Goal: Task Accomplishment & Management: Use online tool/utility

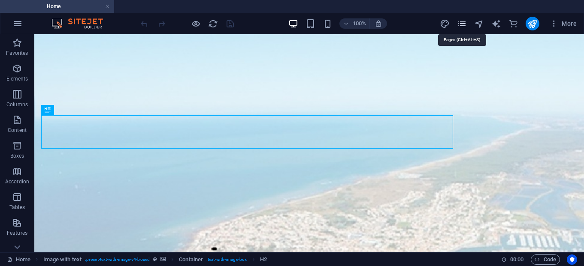
click at [461, 27] on icon "pages" at bounding box center [462, 24] width 10 height 10
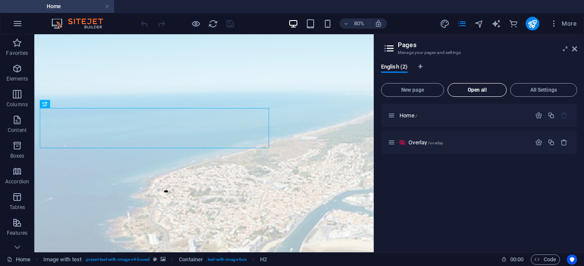
click at [470, 90] on span "Open all" at bounding box center [476, 90] width 51 height 5
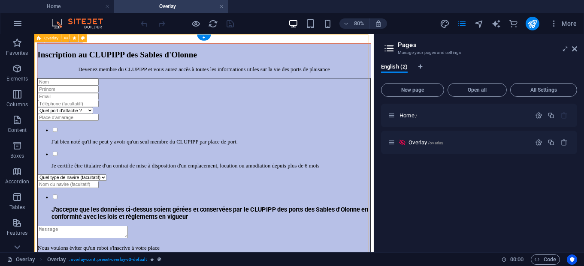
drag, startPoint x: 439, startPoint y: 125, endPoint x: 441, endPoint y: 130, distance: 5.2
click at [441, 130] on div "Inscription au CLUPIPP des Sables d'Olonne Devenez membre du CLUPIPP et vous au…" at bounding box center [246, 206] width 417 height 323
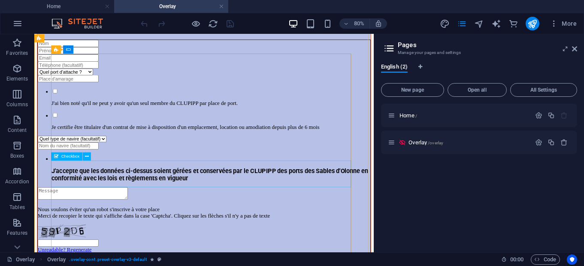
scroll to position [48, 0]
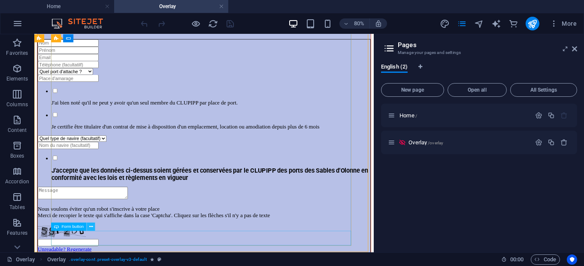
click at [91, 228] on icon at bounding box center [91, 227] width 4 height 7
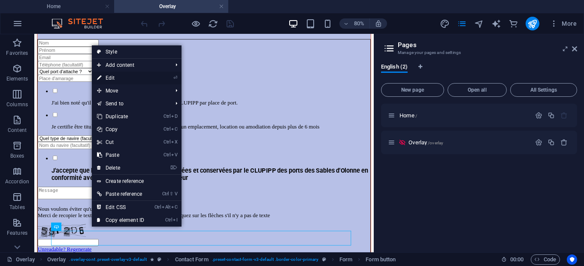
click at [139, 81] on link "⏎ Edit" at bounding box center [120, 78] width 57 height 13
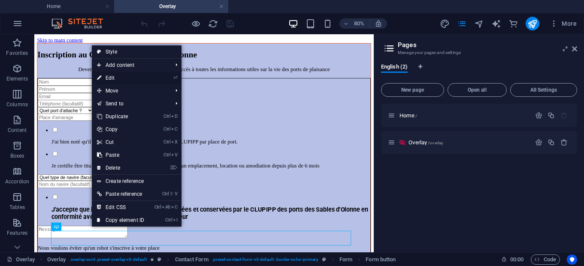
select select "px"
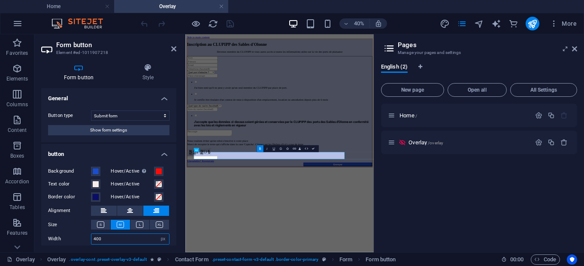
drag, startPoint x: 110, startPoint y: 240, endPoint x: 92, endPoint y: 240, distance: 17.6
click at [92, 240] on input "400" at bounding box center [130, 239] width 78 height 10
type input "6"
type input "100"
click at [410, 372] on html "Skip to main content Inscription au CLUPIPP des Sables d'Olonne Devenez membre …" at bounding box center [420, 202] width 471 height 337
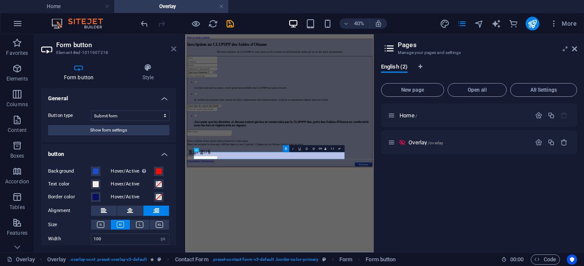
click at [173, 48] on icon at bounding box center [173, 48] width 5 height 7
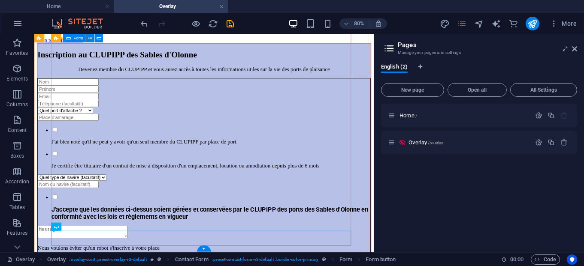
scroll to position [48, 0]
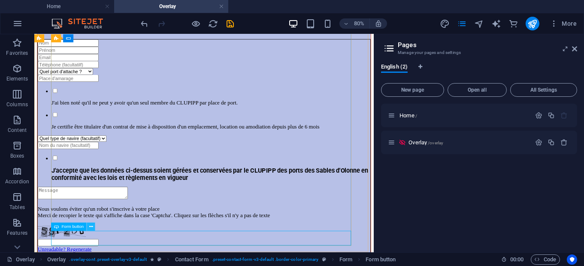
click at [90, 225] on icon at bounding box center [91, 227] width 4 height 7
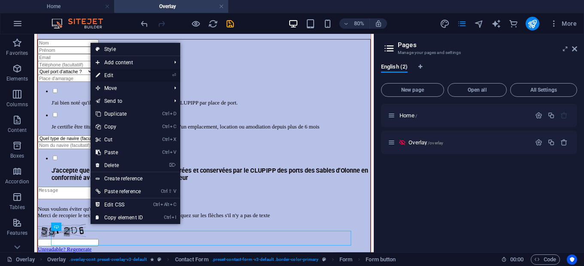
click at [135, 76] on link "⏎ Edit" at bounding box center [119, 75] width 57 height 13
select select "px"
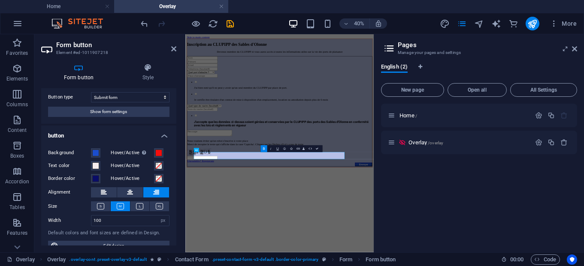
scroll to position [30, 0]
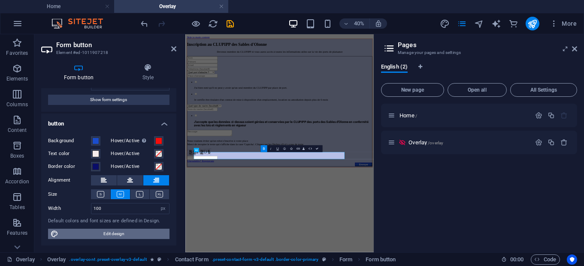
click at [130, 233] on span "Edit design" at bounding box center [114, 234] width 106 height 10
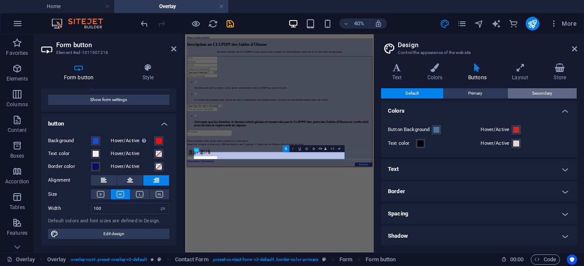
click at [539, 94] on span "Secondary" at bounding box center [542, 93] width 20 height 10
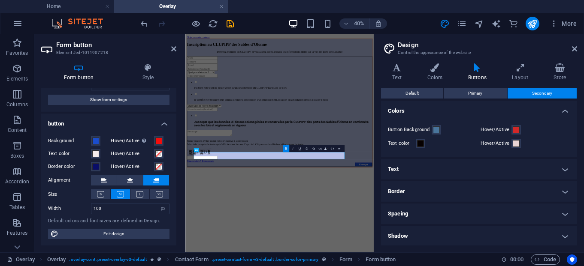
click at [563, 172] on h4 "Text" at bounding box center [479, 169] width 196 height 21
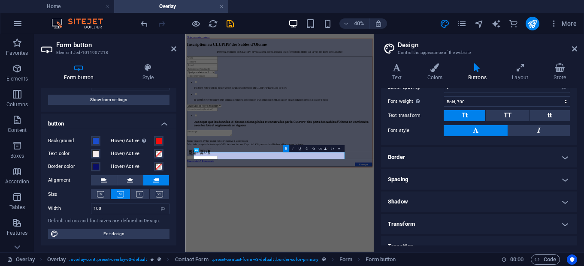
scroll to position [119, 0]
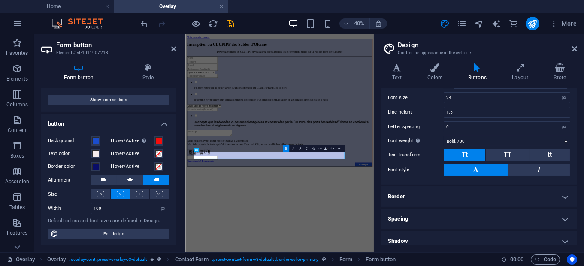
click at [563, 196] on h4 "Border" at bounding box center [479, 197] width 196 height 21
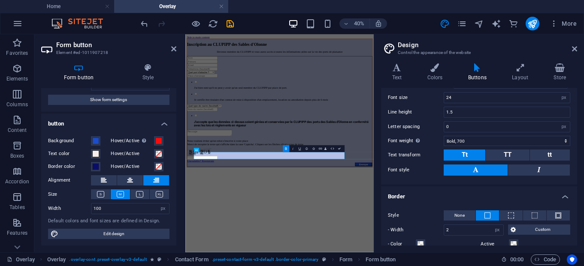
click at [563, 199] on h4 "Border" at bounding box center [479, 194] width 196 height 15
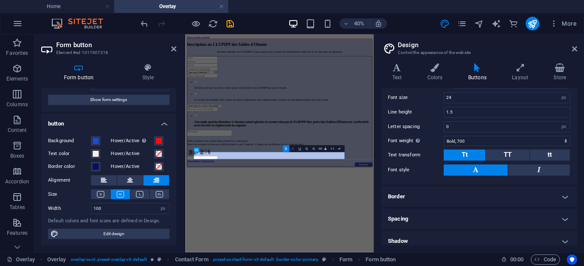
click at [561, 218] on h4 "Spacing" at bounding box center [479, 219] width 196 height 21
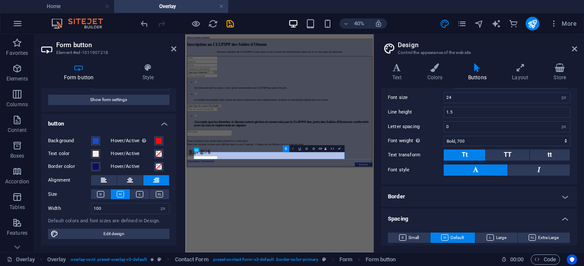
click at [561, 219] on h4 "Spacing" at bounding box center [479, 216] width 196 height 15
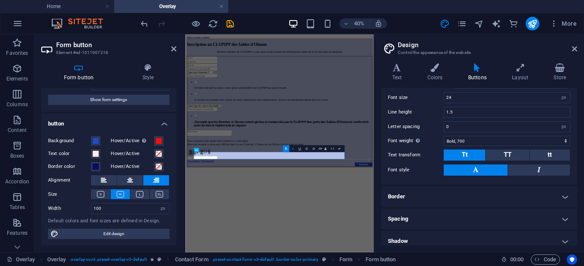
click at [567, 237] on h4 "Shadow" at bounding box center [479, 241] width 196 height 21
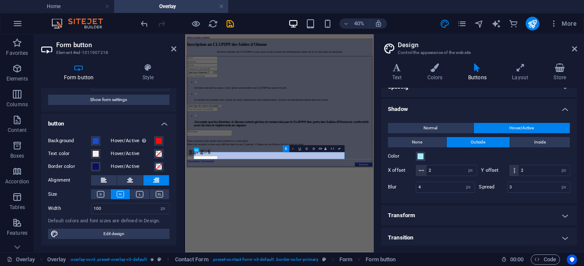
click at [568, 214] on h4 "Transform" at bounding box center [479, 216] width 196 height 21
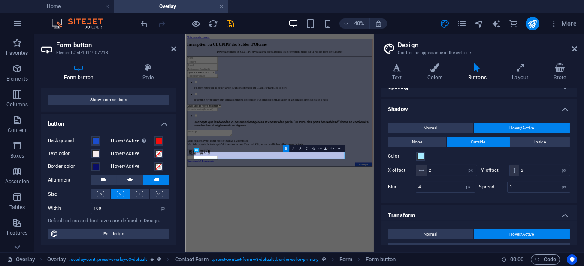
click at [569, 212] on h4 "Transform" at bounding box center [479, 213] width 196 height 15
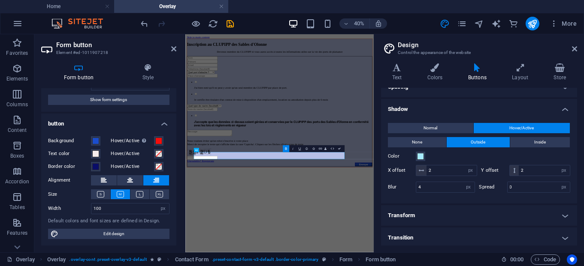
click at [563, 233] on h4 "Transition" at bounding box center [479, 238] width 196 height 21
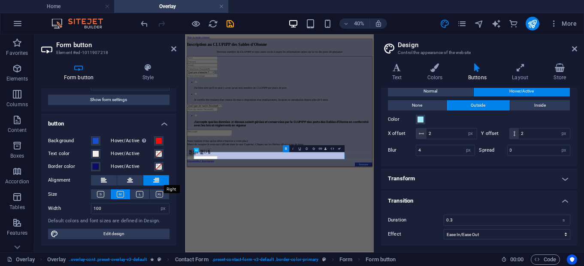
click at [151, 182] on button at bounding box center [156, 180] width 26 height 10
click at [577, 51] on icon at bounding box center [574, 48] width 5 height 7
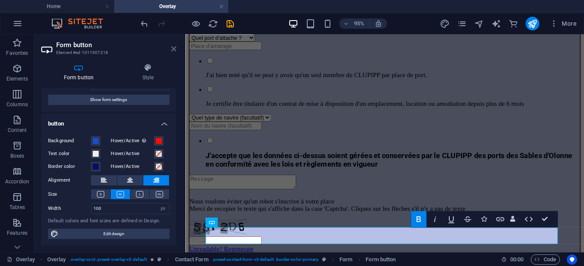
click at [172, 48] on icon at bounding box center [173, 48] width 5 height 7
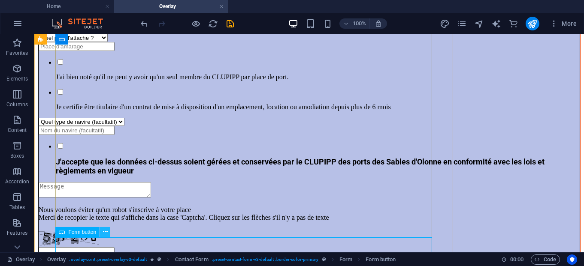
click at [103, 234] on icon at bounding box center [105, 232] width 5 height 9
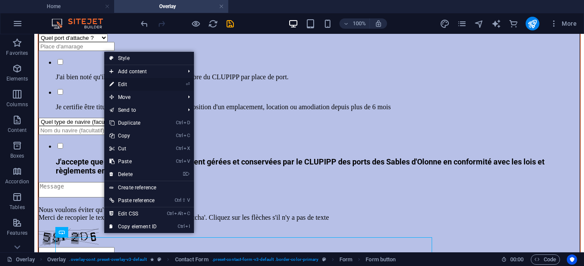
click at [142, 85] on link "⏎ Edit" at bounding box center [132, 84] width 57 height 13
select select "px"
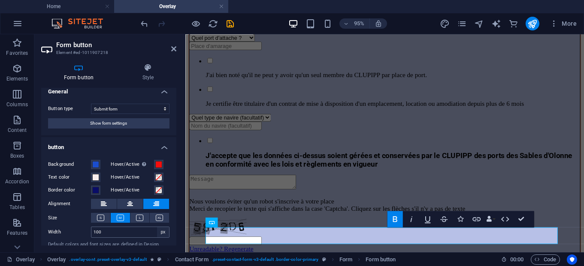
scroll to position [0, 0]
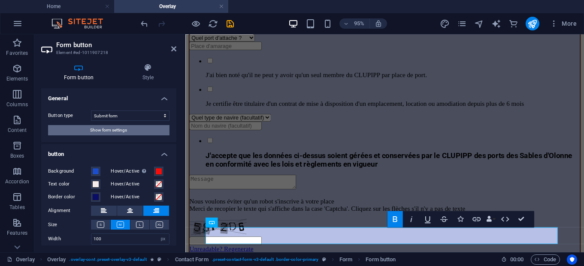
click at [132, 132] on button "Show form settings" at bounding box center [108, 130] width 121 height 10
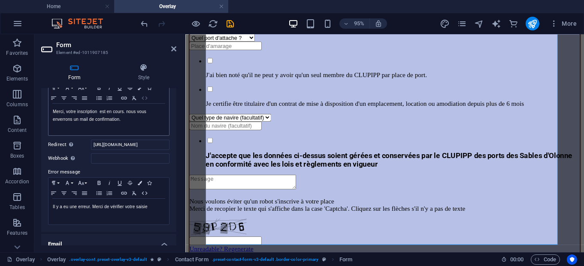
scroll to position [158, 0]
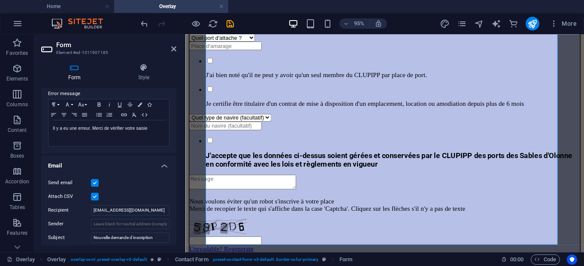
click at [94, 178] on div "Send email" at bounding box center [108, 183] width 121 height 10
click at [97, 182] on label at bounding box center [95, 183] width 8 height 8
click at [0, 0] on input "Send email" at bounding box center [0, 0] width 0 height 0
click at [94, 182] on label at bounding box center [95, 183] width 8 height 8
click at [0, 0] on input "Send email" at bounding box center [0, 0] width 0 height 0
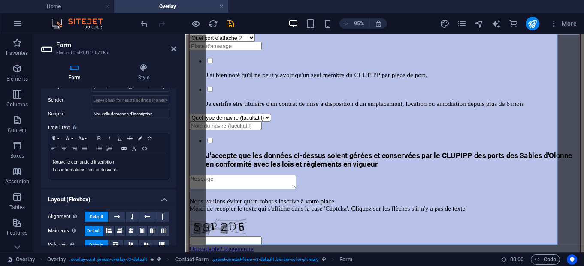
scroll to position [321, 0]
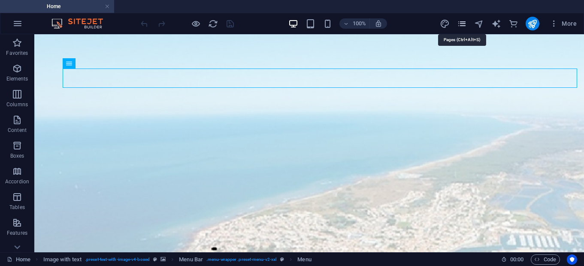
click at [463, 23] on icon "pages" at bounding box center [462, 24] width 10 height 10
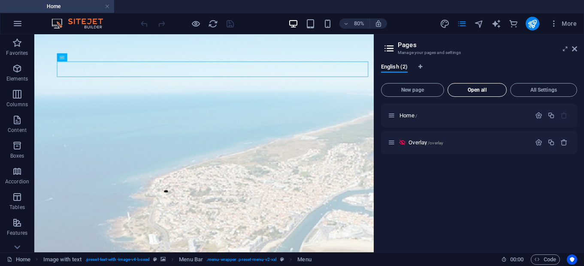
click at [489, 88] on span "Open all" at bounding box center [476, 90] width 51 height 5
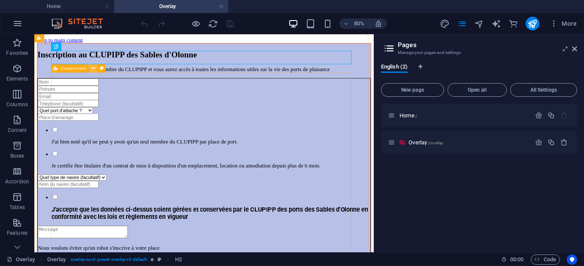
click at [92, 66] on icon at bounding box center [93, 68] width 4 height 7
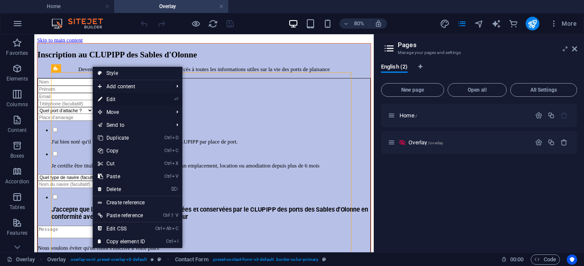
click at [106, 101] on link "⏎ Edit" at bounding box center [121, 99] width 57 height 13
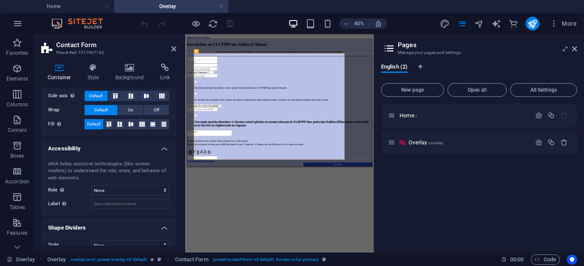
scroll to position [174, 0]
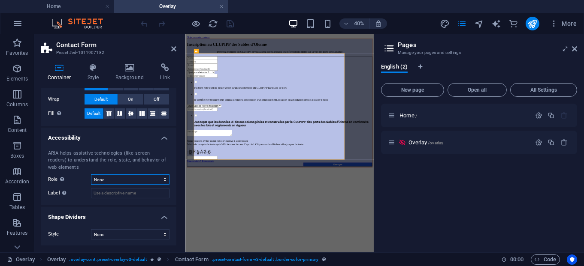
click at [91, 175] on select "None Alert Article Banner Comment Complementary Dialog Footer Header Marquee Pr…" at bounding box center [130, 180] width 79 height 10
click option "Dialog" at bounding box center [0, 0] width 0 height 0
click at [91, 175] on select "None Alert Article Banner Comment Complementary Dialog Footer Header Marquee Pr…" at bounding box center [130, 180] width 79 height 10
select select "none"
click option "None" at bounding box center [0, 0] width 0 height 0
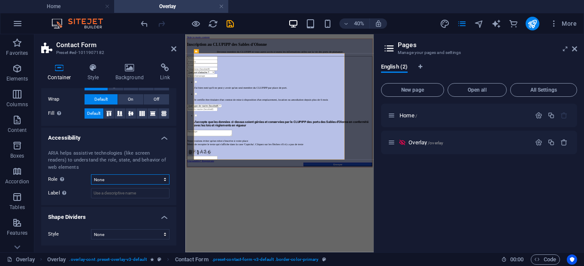
click at [91, 175] on select "None Alert Article Banner Comment Complementary Dialog Footer Header Marquee Pr…" at bounding box center [130, 180] width 79 height 10
click at [116, 181] on select "None Alert Article Banner Comment Complementary Dialog Footer Header Marquee Pr…" at bounding box center [130, 180] width 79 height 10
click at [175, 48] on icon at bounding box center [173, 48] width 5 height 7
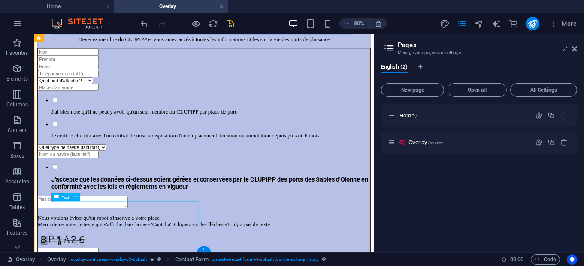
scroll to position [48, 0]
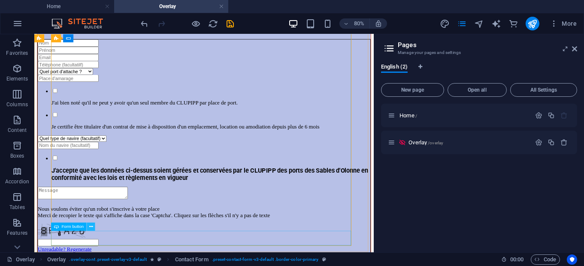
click at [93, 228] on button at bounding box center [91, 227] width 8 height 8
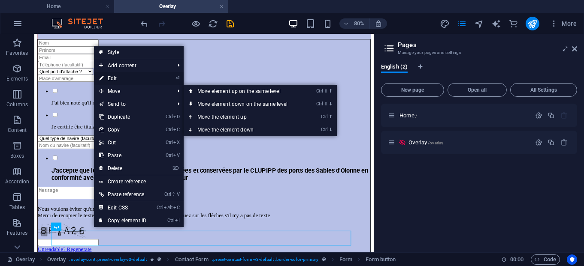
click at [149, 81] on link "⏎ Edit" at bounding box center [122, 78] width 57 height 13
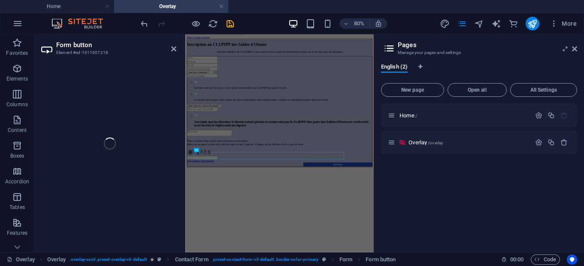
scroll to position [0, 0]
select select "px"
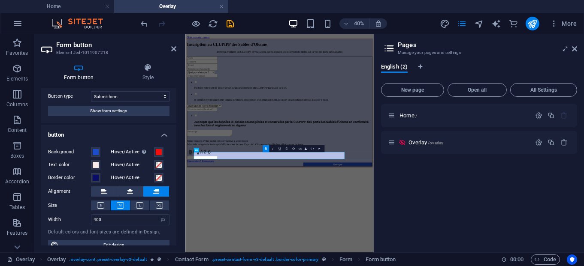
scroll to position [30, 0]
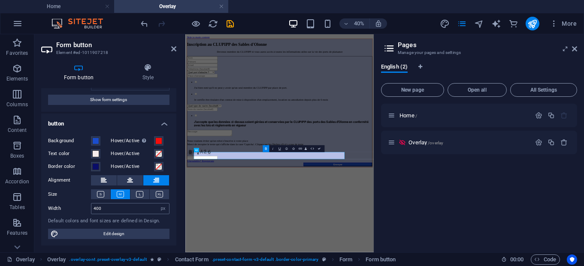
drag, startPoint x: 108, startPoint y: 209, endPoint x: 88, endPoint y: 209, distance: 20.2
click at [91, 209] on input "400" at bounding box center [130, 209] width 78 height 10
type input "200"
click at [174, 49] on icon at bounding box center [173, 48] width 5 height 7
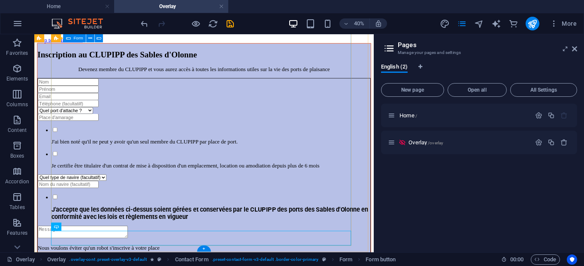
scroll to position [48, 0]
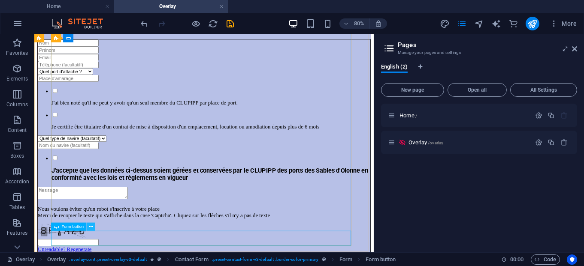
click at [93, 227] on button at bounding box center [91, 227] width 8 height 8
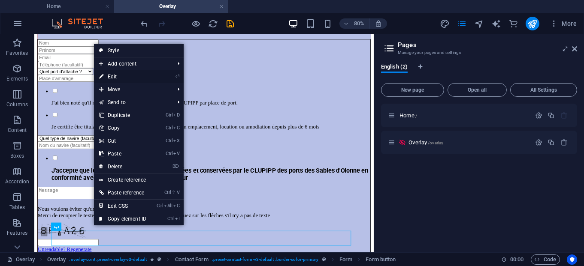
click at [133, 76] on link "⏎ Edit" at bounding box center [122, 76] width 57 height 13
select select "px"
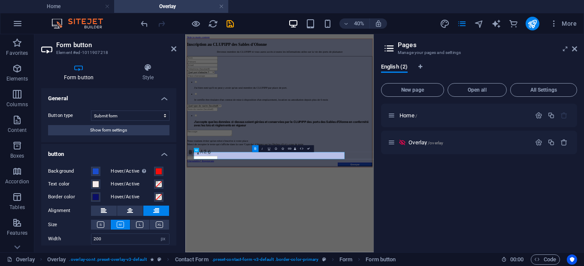
scroll to position [30, 0]
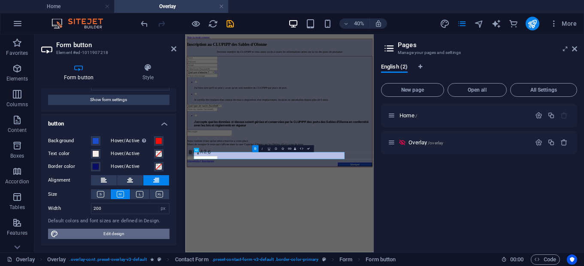
click at [119, 234] on span "Edit design" at bounding box center [114, 234] width 106 height 10
select select "px"
select select "200"
select select "px"
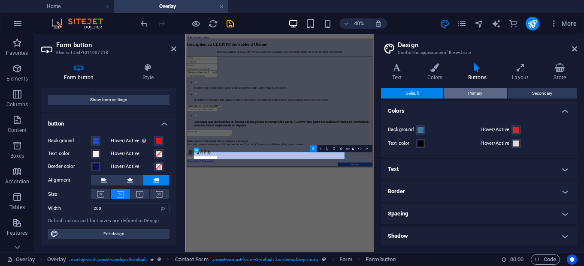
click at [463, 93] on button "Primary" at bounding box center [475, 93] width 63 height 10
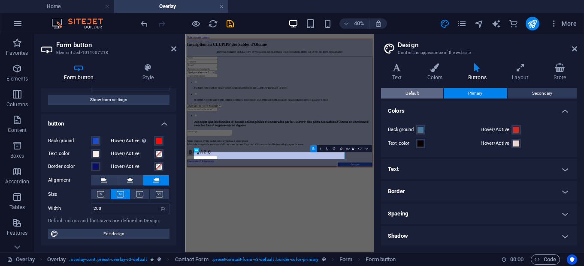
click at [406, 93] on span "Default" at bounding box center [411, 93] width 13 height 10
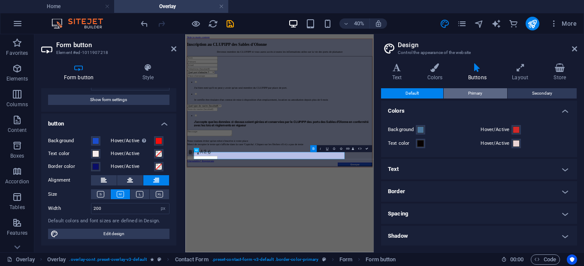
click at [484, 93] on button "Primary" at bounding box center [475, 93] width 63 height 10
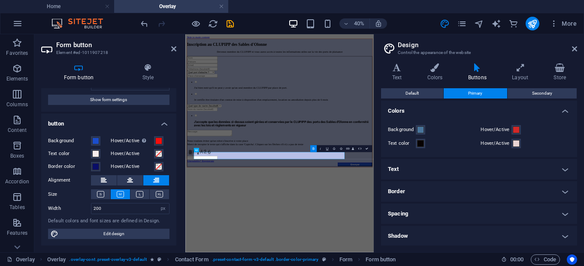
click at [475, 175] on h4 "Text" at bounding box center [479, 169] width 196 height 21
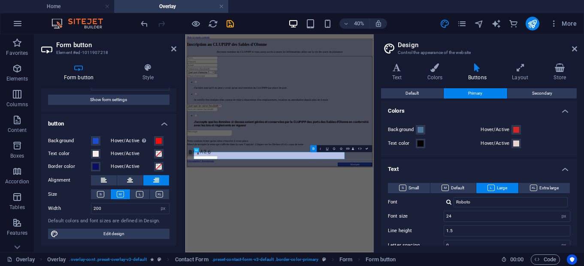
click at [475, 170] on h4 "Text" at bounding box center [479, 166] width 196 height 15
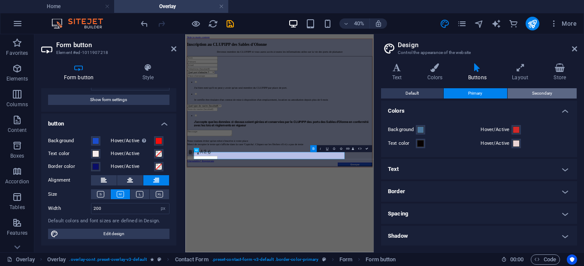
click at [548, 91] on span "Secondary" at bounding box center [542, 93] width 20 height 10
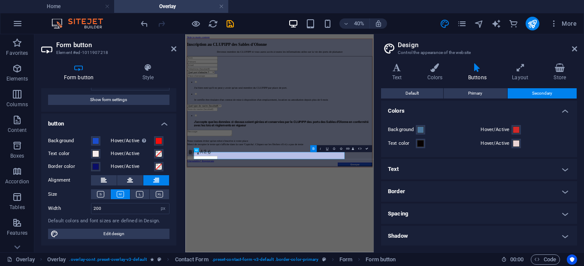
click at [466, 172] on h4 "Text" at bounding box center [479, 169] width 196 height 21
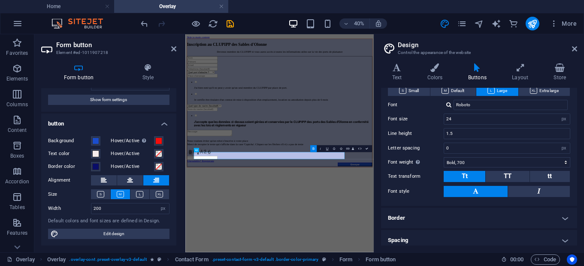
scroll to position [158, 0]
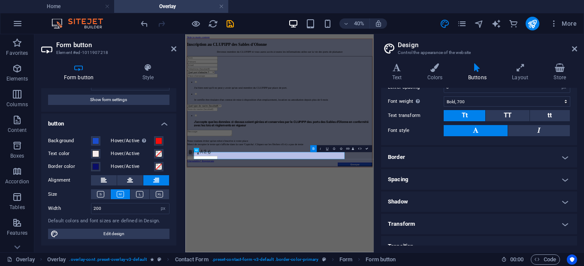
click at [567, 154] on h4 "Border" at bounding box center [479, 157] width 196 height 21
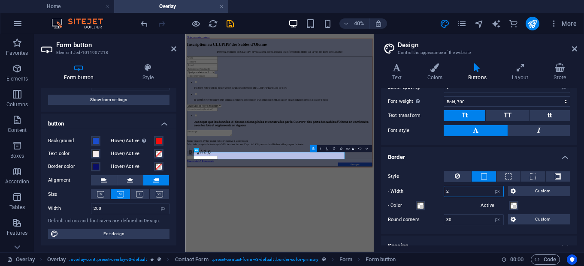
drag, startPoint x: 449, startPoint y: 190, endPoint x: 441, endPoint y: 190, distance: 8.2
click at [444, 190] on input "2" at bounding box center [473, 192] width 59 height 10
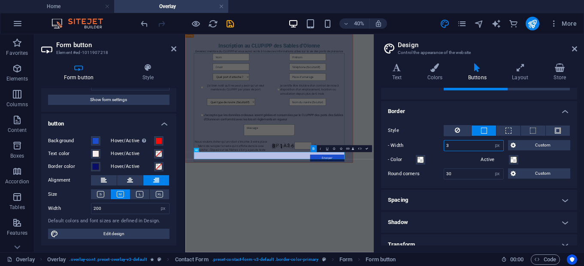
scroll to position [233, 0]
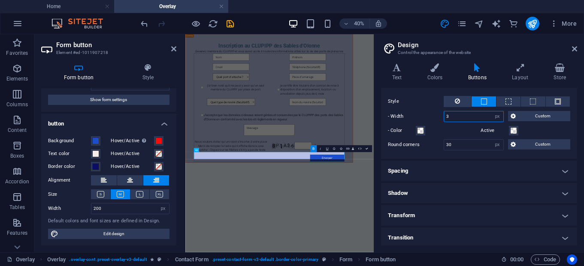
type input "3"
click at [568, 169] on h4 "Spacing" at bounding box center [479, 171] width 196 height 21
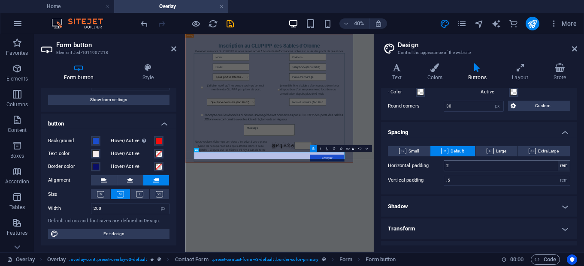
scroll to position [285, 0]
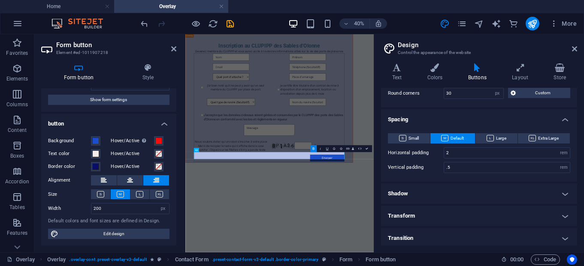
click at [563, 189] on h4 "Shadow" at bounding box center [479, 194] width 196 height 21
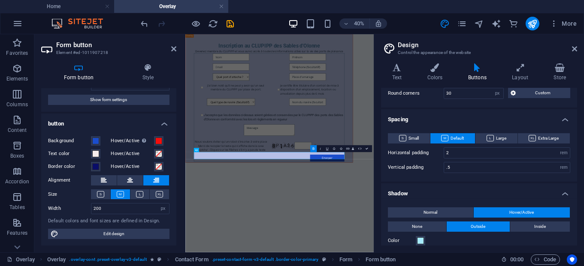
click at [565, 190] on h4 "Shadow" at bounding box center [479, 191] width 196 height 15
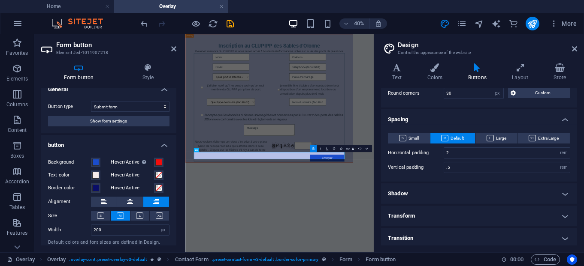
scroll to position [0, 0]
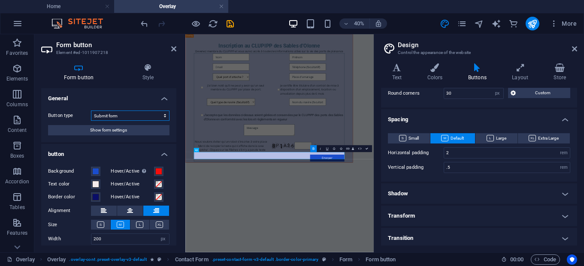
click at [91, 111] on select "Submit form Reset form No action" at bounding box center [130, 116] width 79 height 10
click at [118, 118] on select "Submit form Reset form No action" at bounding box center [130, 116] width 79 height 10
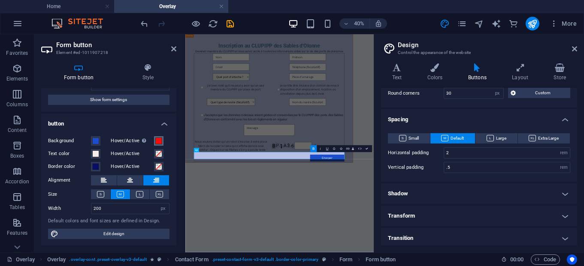
click at [161, 143] on span at bounding box center [158, 141] width 7 height 7
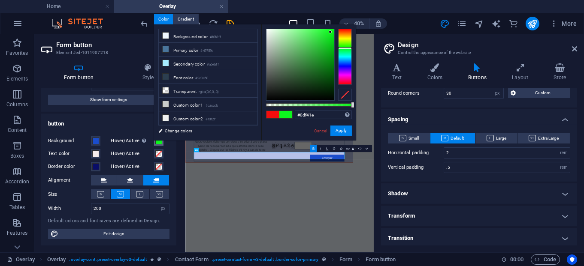
click at [344, 48] on div at bounding box center [345, 57] width 14 height 56
type input "#0fa81a"
click at [328, 53] on div at bounding box center [300, 64] width 68 height 71
click at [335, 132] on button "Apply" at bounding box center [340, 131] width 21 height 10
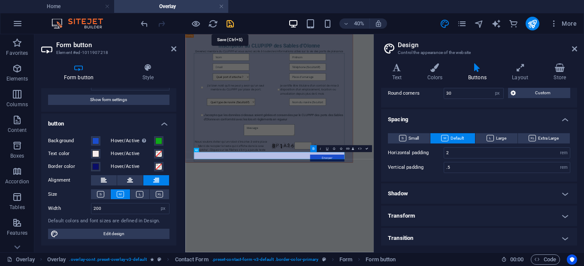
click at [228, 24] on icon "save" at bounding box center [231, 24] width 10 height 10
checkbox input "false"
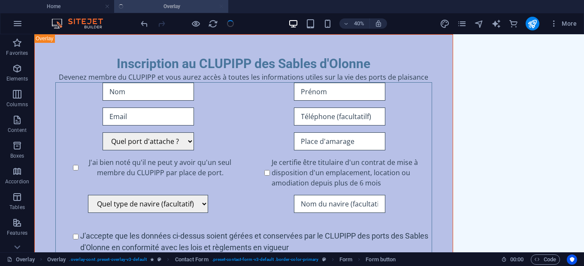
scroll to position [92, 0]
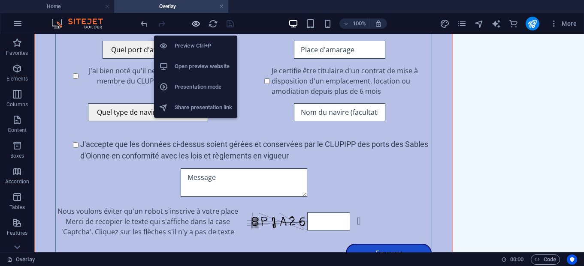
click at [197, 22] on icon "button" at bounding box center [196, 24] width 10 height 10
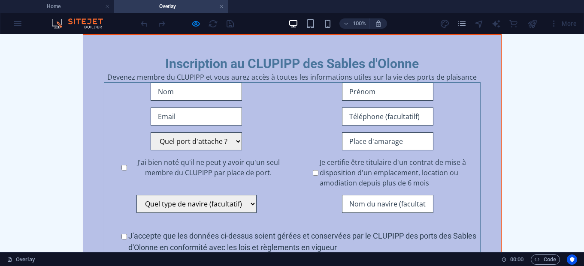
scroll to position [0, 0]
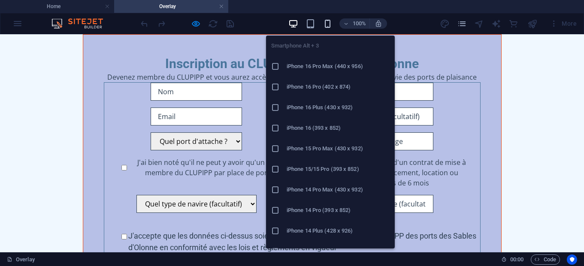
click at [327, 25] on icon "button" at bounding box center [328, 24] width 10 height 10
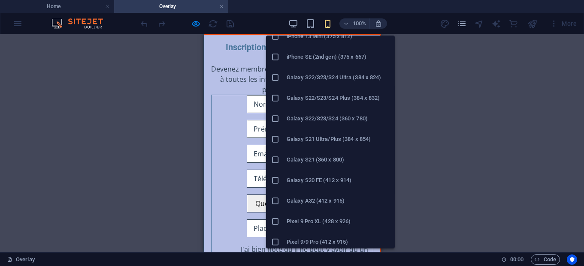
scroll to position [466, 0]
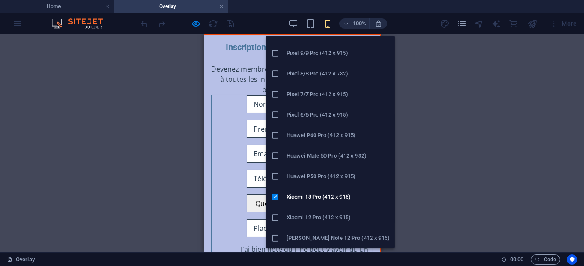
click at [332, 238] on h6 "[PERSON_NAME] Note 12 Pro (412 x 915)" at bounding box center [338, 238] width 103 height 10
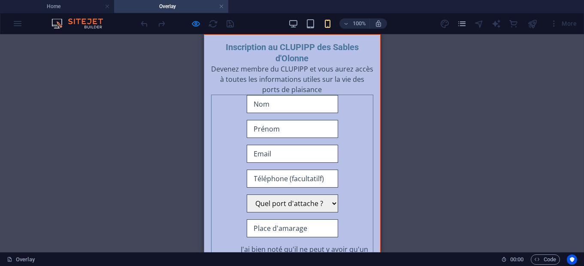
scroll to position [0, 0]
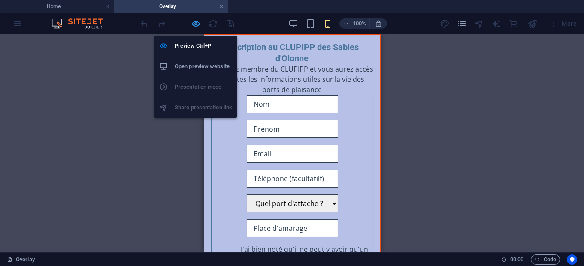
click at [195, 24] on icon "button" at bounding box center [196, 24] width 10 height 10
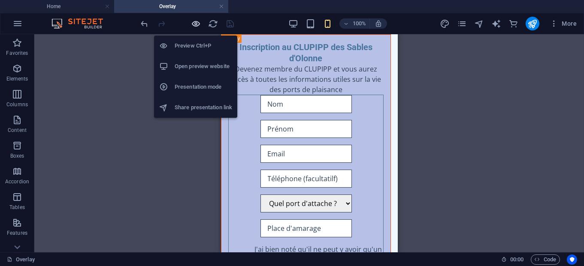
click at [195, 24] on icon "button" at bounding box center [196, 24] width 10 height 10
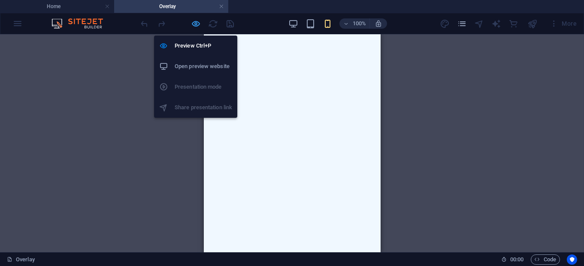
click at [195, 24] on icon "button" at bounding box center [196, 24] width 10 height 10
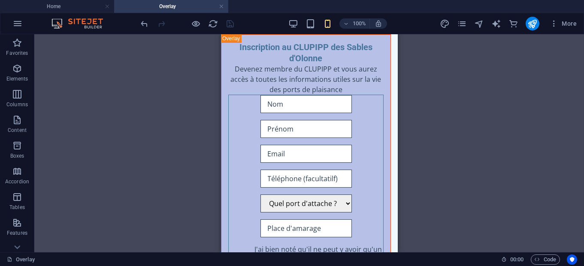
drag, startPoint x: 394, startPoint y: 141, endPoint x: 627, endPoint y: 81, distance: 241.1
click at [18, 122] on icon "button" at bounding box center [17, 120] width 10 height 10
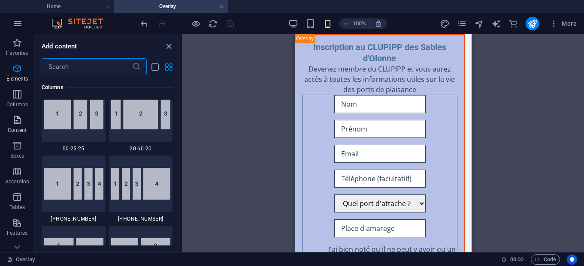
scroll to position [1501, 0]
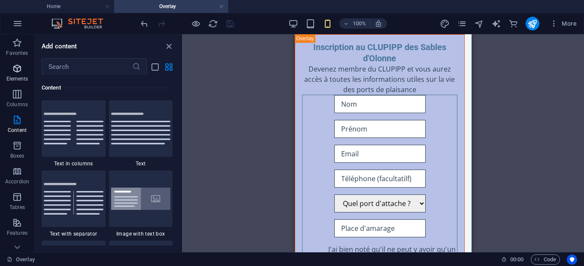
click at [22, 70] on icon "button" at bounding box center [17, 69] width 10 height 10
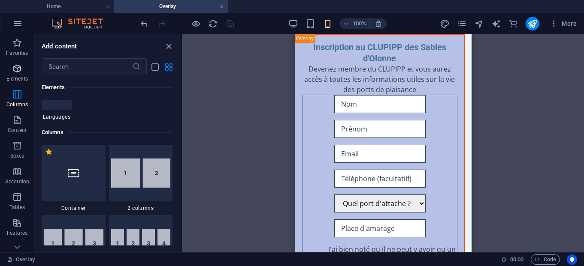
scroll to position [91, 0]
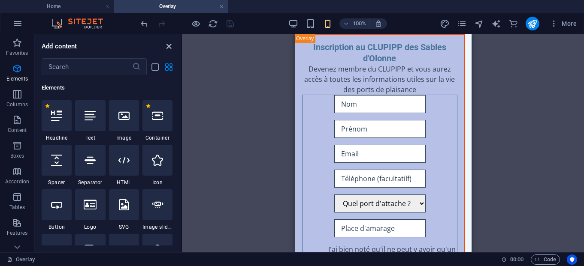
click at [167, 46] on icon "close panel" at bounding box center [169, 47] width 10 height 10
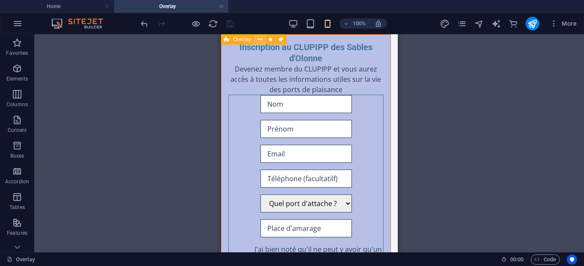
click at [258, 38] on icon at bounding box center [259, 39] width 5 height 9
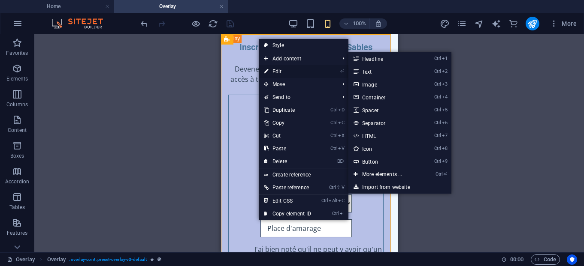
click at [281, 73] on link "⏎ Edit" at bounding box center [287, 71] width 57 height 13
select select "px"
select select "dialog"
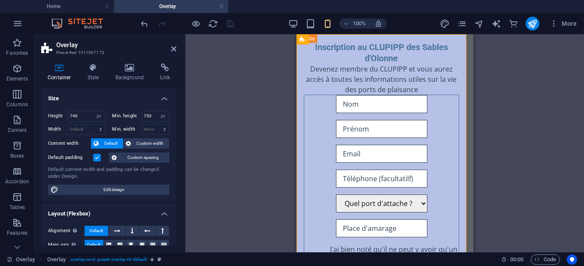
select select "%"
select select "rem"
click at [96, 69] on icon at bounding box center [93, 68] width 24 height 9
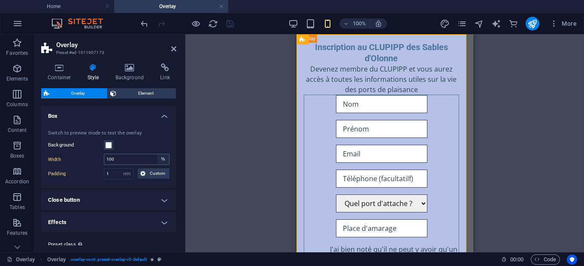
scroll to position [21, 0]
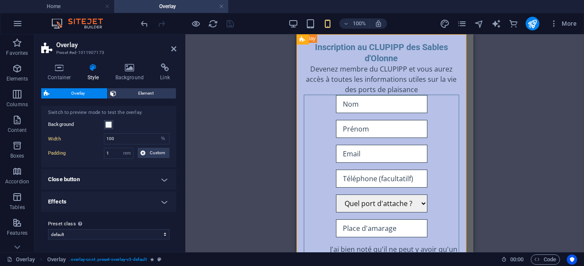
click at [163, 178] on h4 "Close button" at bounding box center [108, 179] width 135 height 21
click at [163, 178] on h4 "Close button" at bounding box center [108, 176] width 135 height 15
click at [48, 230] on select "default Add preset class" at bounding box center [108, 235] width 121 height 10
click at [165, 234] on select "default Add preset class" at bounding box center [108, 235] width 121 height 10
click at [48, 230] on select "default Add preset class" at bounding box center [108, 235] width 121 height 10
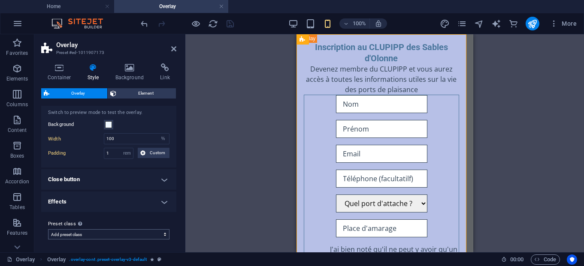
click option "Add preset class" at bounding box center [0, 0] width 0 height 0
select select "preset-overlay-v3-default"
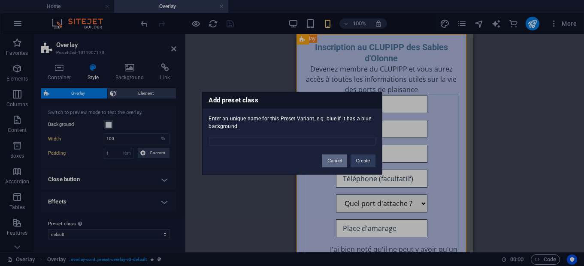
click at [337, 161] on button "Cancel" at bounding box center [334, 160] width 25 height 13
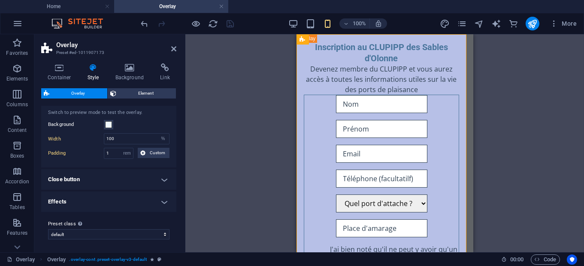
click at [163, 200] on h4 "Effects" at bounding box center [108, 202] width 135 height 21
click at [160, 221] on button at bounding box center [162, 221] width 13 height 11
click at [149, 219] on icon at bounding box center [150, 221] width 6 height 10
click at [121, 221] on icon at bounding box center [123, 221] width 5 height 10
click at [110, 221] on icon at bounding box center [110, 221] width 5 height 10
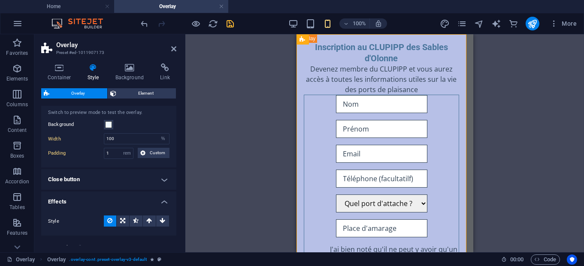
scroll to position [44, 0]
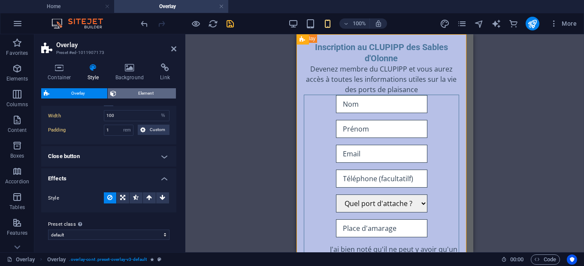
click at [142, 91] on span "Element" at bounding box center [146, 93] width 54 height 10
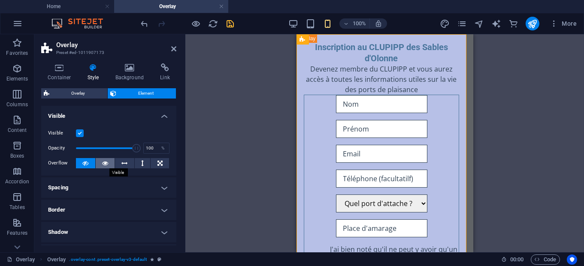
click at [105, 163] on icon at bounding box center [105, 163] width 6 height 10
click at [174, 47] on icon at bounding box center [173, 48] width 5 height 7
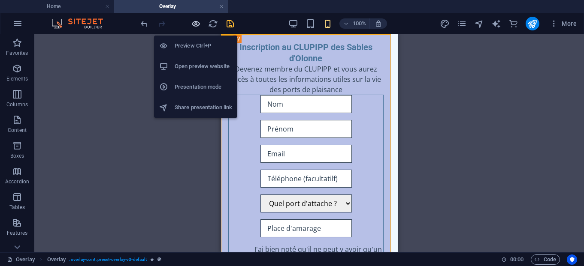
click at [195, 22] on icon "button" at bounding box center [196, 24] width 10 height 10
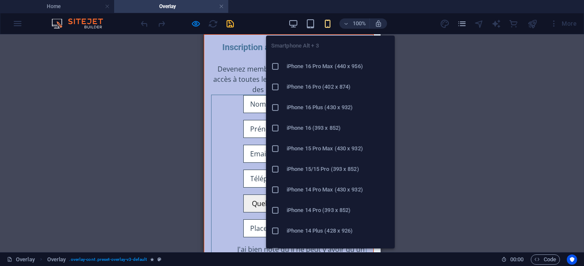
click at [329, 26] on icon "button" at bounding box center [328, 24] width 10 height 10
click at [335, 85] on h6 "iPhone 16 Pro (402 x 874)" at bounding box center [338, 87] width 103 height 10
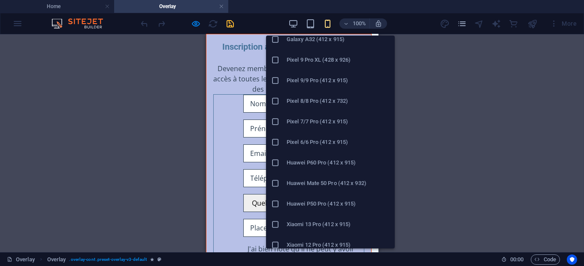
scroll to position [466, 0]
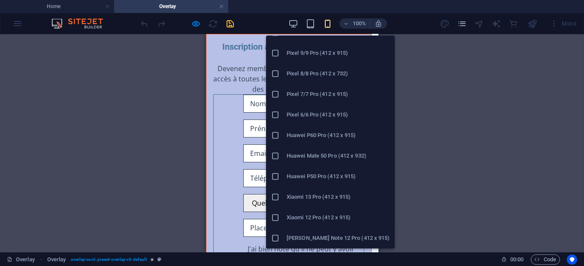
click at [323, 239] on h6 "[PERSON_NAME] Note 12 Pro (412 x 915)" at bounding box center [338, 238] width 103 height 10
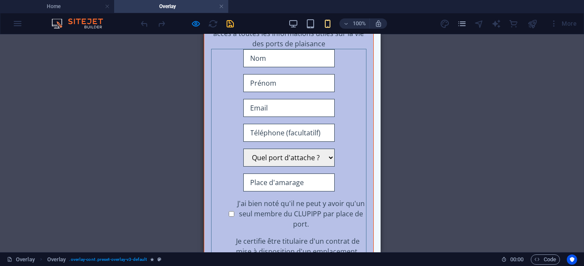
scroll to position [0, 0]
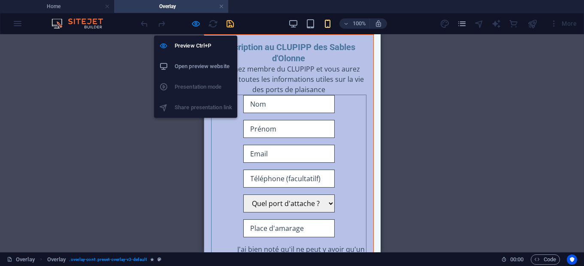
click at [194, 66] on h6 "Open preview website" at bounding box center [203, 66] width 57 height 10
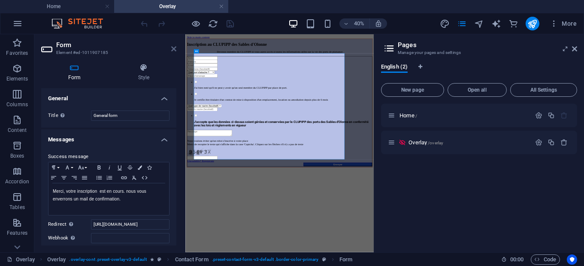
click at [174, 49] on icon at bounding box center [173, 48] width 5 height 7
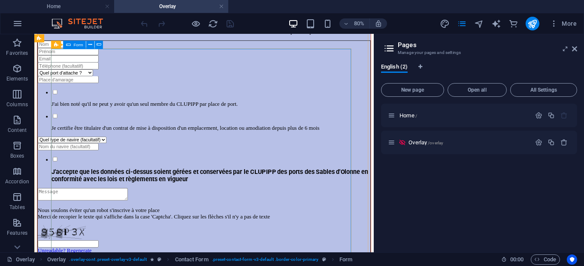
scroll to position [48, 0]
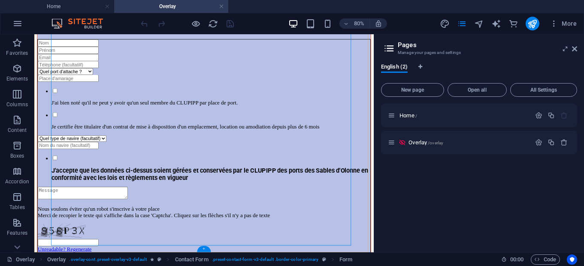
click at [202, 250] on div "+" at bounding box center [203, 249] width 13 height 6
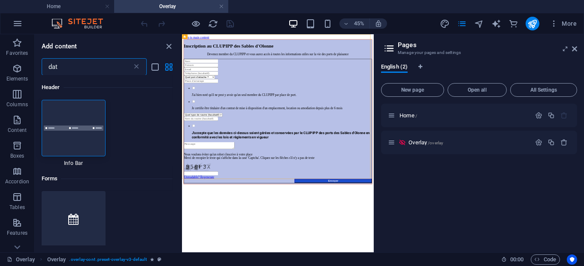
scroll to position [0, 0]
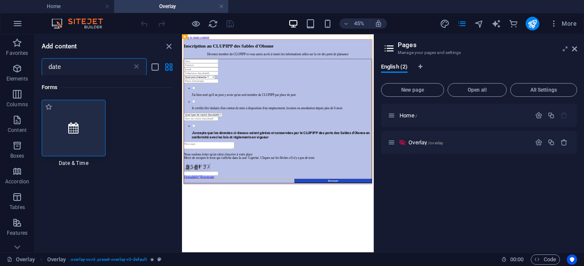
type input "date"
click at [76, 130] on icon at bounding box center [73, 128] width 10 height 11
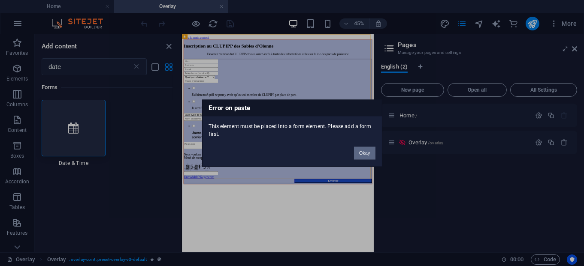
click at [367, 152] on button "Okay" at bounding box center [364, 153] width 21 height 13
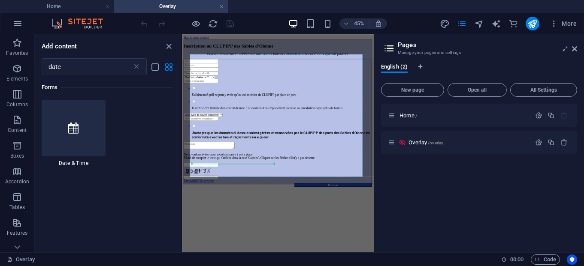
select select "1"
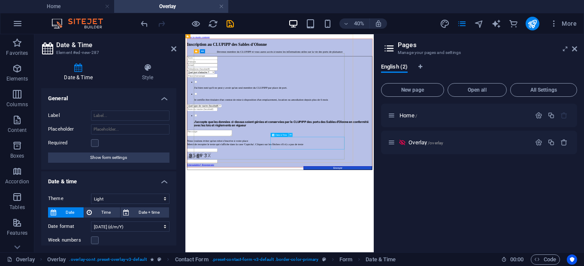
click at [290, 134] on icon at bounding box center [291, 134] width 2 height 3
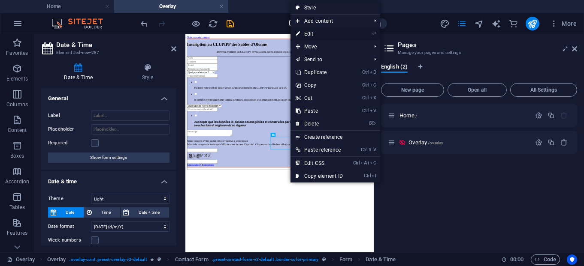
click at [311, 31] on link "⏎ Edit" at bounding box center [318, 33] width 57 height 13
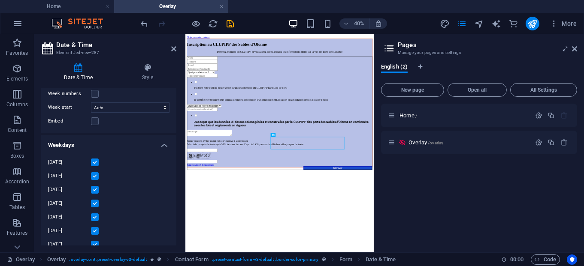
scroll to position [158, 0]
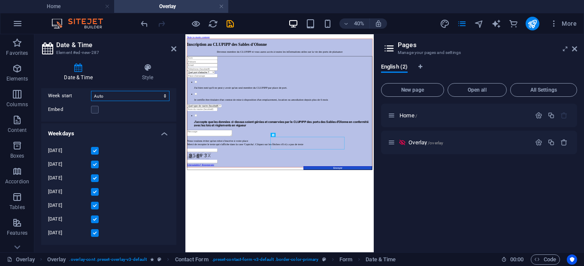
click at [91, 91] on select "Auto [DATE] [DATE] [DATE]" at bounding box center [130, 96] width 79 height 10
click at [125, 95] on select "Auto [DATE] [DATE] [DATE]" at bounding box center [130, 96] width 79 height 10
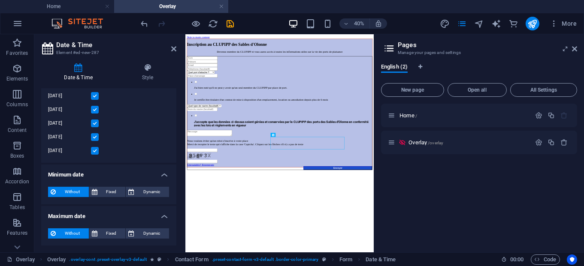
scroll to position [82, 0]
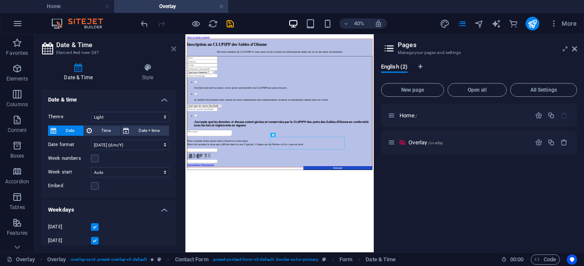
click at [174, 51] on icon at bounding box center [173, 48] width 5 height 7
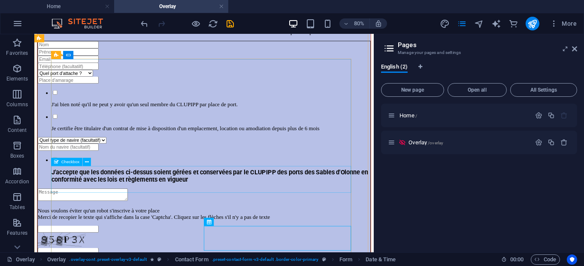
scroll to position [48, 0]
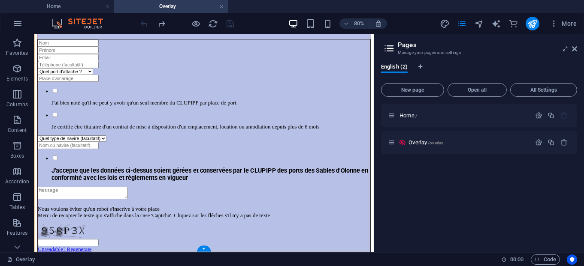
click at [203, 250] on div "+" at bounding box center [203, 249] width 13 height 6
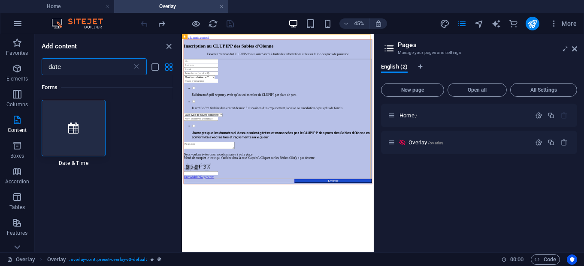
drag, startPoint x: 66, startPoint y: 70, endPoint x: 38, endPoint y: 68, distance: 27.9
click at [42, 68] on input "date" at bounding box center [87, 66] width 91 height 17
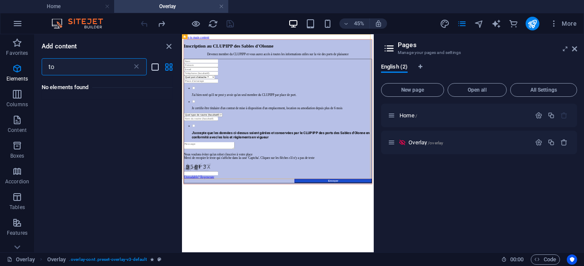
type input "t"
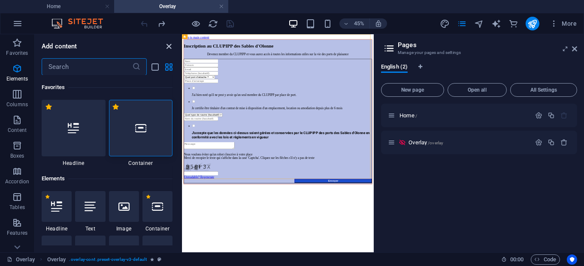
drag, startPoint x: 170, startPoint y: 45, endPoint x: 169, endPoint y: 14, distance: 31.3
click at [170, 45] on icon "close panel" at bounding box center [169, 47] width 10 height 10
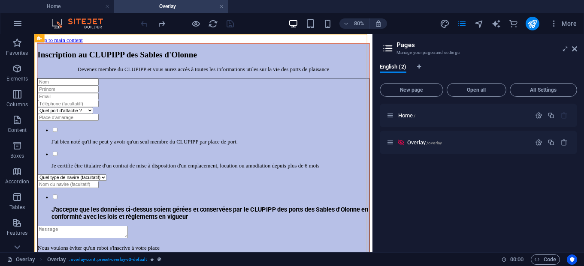
drag, startPoint x: 376, startPoint y: 42, endPoint x: 372, endPoint y: 114, distance: 71.3
click at [372, 114] on aside "Pages Manage your pages and settings English (2) New page Open all All Settings…" at bounding box center [478, 143] width 212 height 218
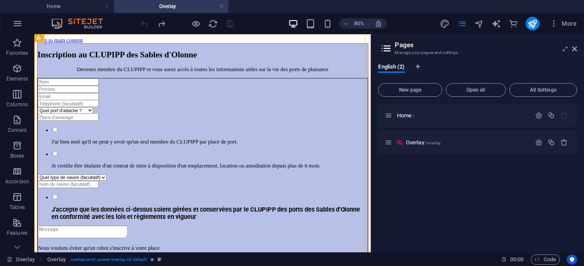
click at [369, 109] on div "Home Overlay Favorites Elements Columns Content Boxes Accordion Tables Features…" at bounding box center [292, 143] width 584 height 218
click at [67, 37] on button at bounding box center [65, 38] width 8 height 8
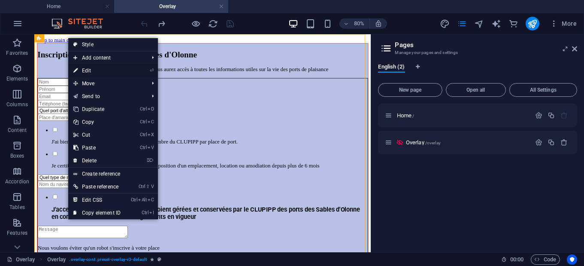
click at [99, 70] on link "⏎ Edit" at bounding box center [96, 70] width 57 height 13
select select "px"
select select "dialog"
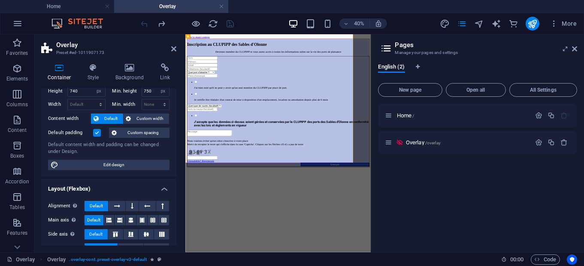
scroll to position [79, 0]
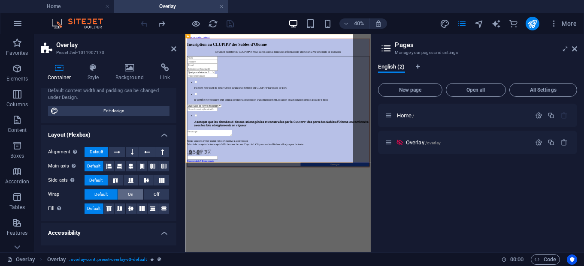
click at [132, 194] on span "On" at bounding box center [131, 195] width 6 height 10
drag, startPoint x: 170, startPoint y: 159, endPoint x: 170, endPoint y: 178, distance: 18.9
click at [170, 178] on div "Alignment Determines the flex direction. Default Main axis Determine how elemen…" at bounding box center [108, 180] width 135 height 81
click at [174, 50] on icon at bounding box center [173, 48] width 5 height 7
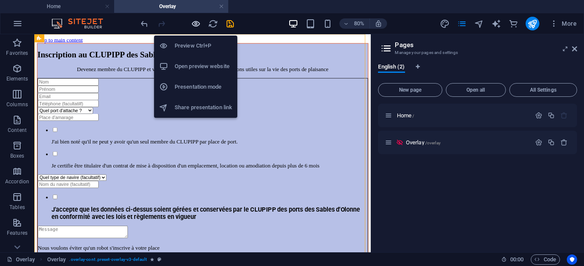
click at [198, 25] on icon "button" at bounding box center [196, 24] width 10 height 10
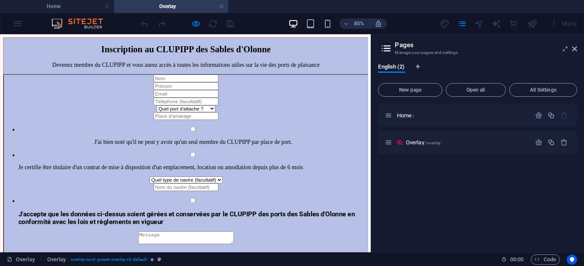
scroll to position [0, 0]
click at [71, 6] on h4 "Home" at bounding box center [57, 6] width 114 height 9
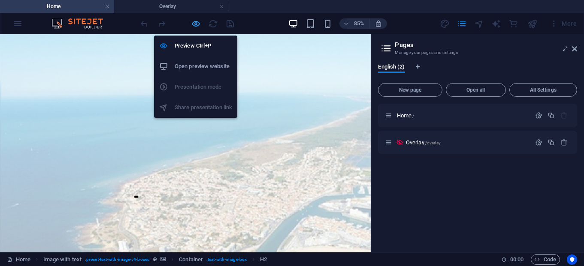
click at [199, 24] on icon "button" at bounding box center [196, 24] width 10 height 10
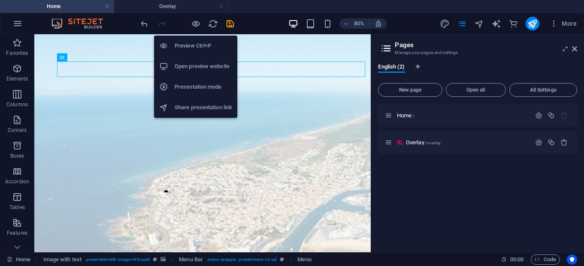
click at [199, 67] on h6 "Open preview website" at bounding box center [203, 66] width 57 height 10
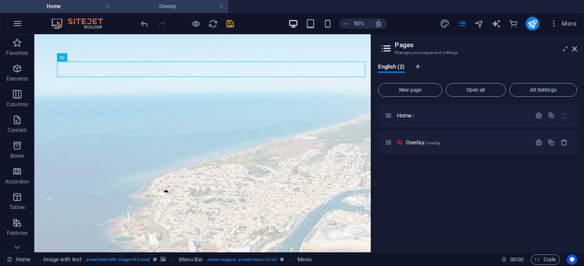
click at [191, 12] on li "Overlay" at bounding box center [171, 6] width 114 height 13
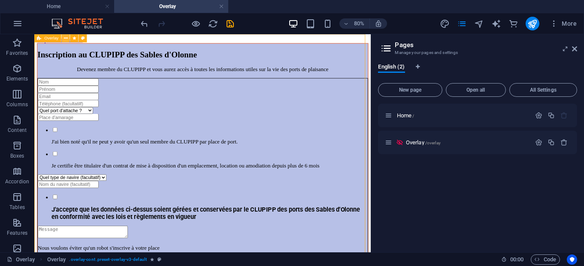
click at [64, 38] on button at bounding box center [65, 38] width 8 height 8
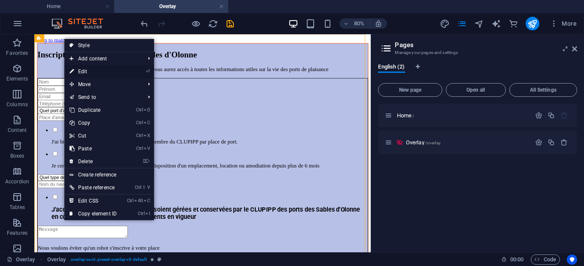
click at [101, 69] on link "⏎ Edit" at bounding box center [92, 71] width 57 height 13
select select "px"
select select "dialog"
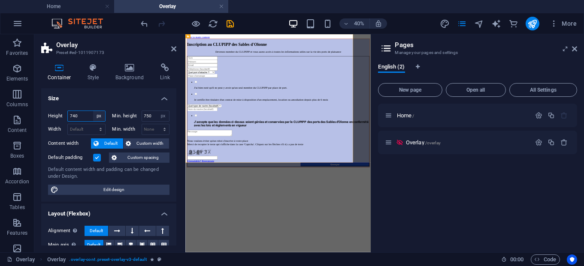
click at [93, 111] on select "Default px rem % vh vw" at bounding box center [99, 116] width 12 height 10
select select "rem"
click option "rem" at bounding box center [0, 0] width 0 height 0
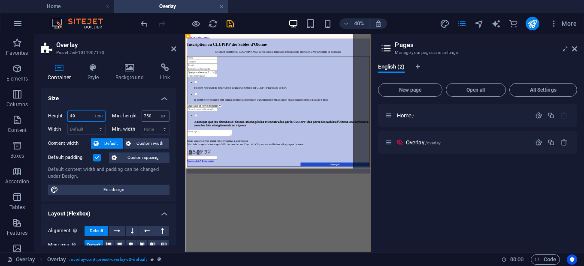
type input "49"
drag, startPoint x: 156, startPoint y: 119, endPoint x: 140, endPoint y: 119, distance: 15.9
click at [142, 119] on input "750" at bounding box center [155, 116] width 27 height 10
type input "48"
click at [157, 111] on select "None px rem % vh vw" at bounding box center [163, 116] width 12 height 10
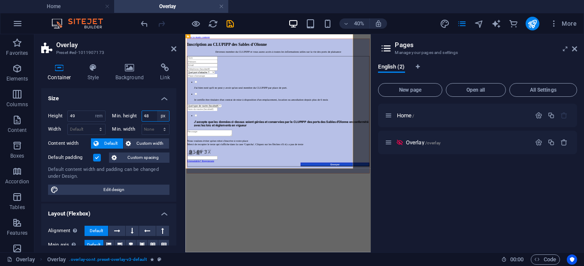
select select "rem"
click option "rem" at bounding box center [0, 0] width 0 height 0
type input "45"
click at [93, 111] on select "Default px rem % vh vw" at bounding box center [99, 116] width 12 height 10
select select "default"
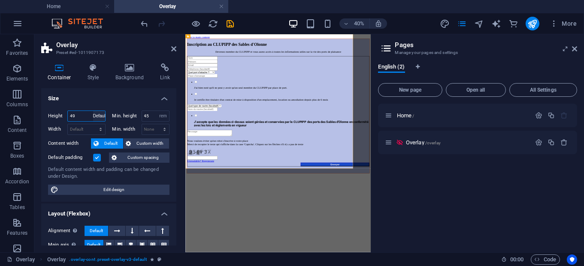
click option "Default" at bounding box center [0, 0] width 0 height 0
select select "DISABLED_OPTION_VALUE"
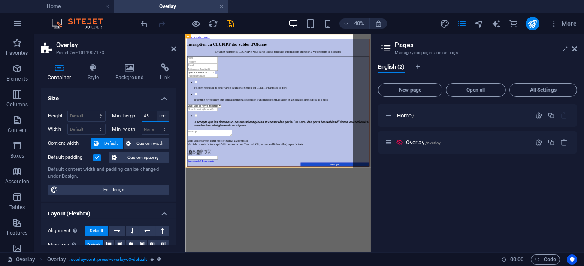
click at [157, 111] on select "None px rem % vh vw" at bounding box center [163, 116] width 12 height 10
select select "cuu763mm8o4"
click option "None" at bounding box center [0, 0] width 0 height 0
select select "DISABLED_OPTION_VALUE"
click at [173, 47] on icon at bounding box center [173, 48] width 5 height 7
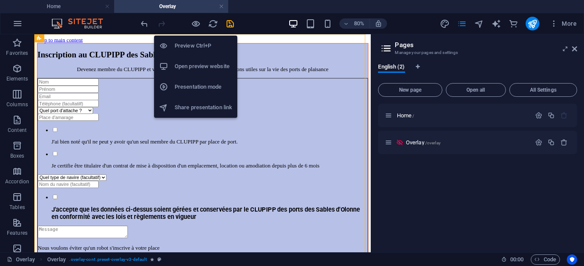
click at [203, 68] on h6 "Open preview website" at bounding box center [203, 66] width 57 height 10
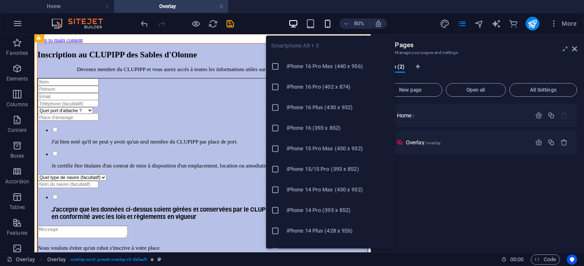
click at [330, 24] on icon "button" at bounding box center [328, 24] width 10 height 10
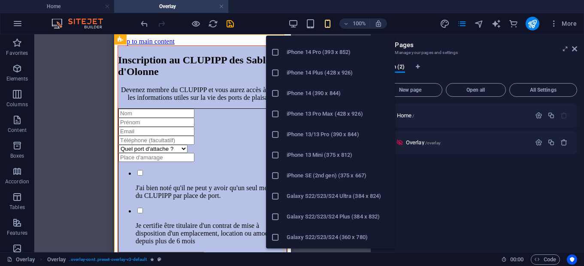
scroll to position [317, 0]
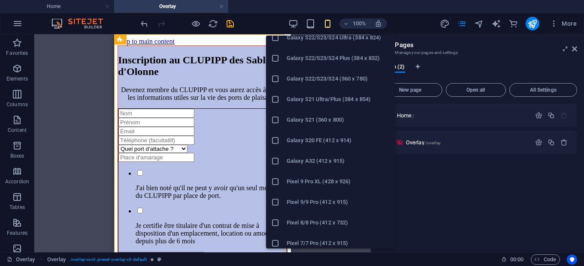
click at [312, 220] on h6 "Pixel 8/8 Pro (412 x 732)" at bounding box center [338, 223] width 103 height 10
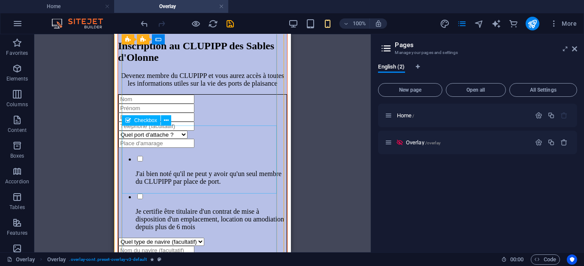
scroll to position [0, 0]
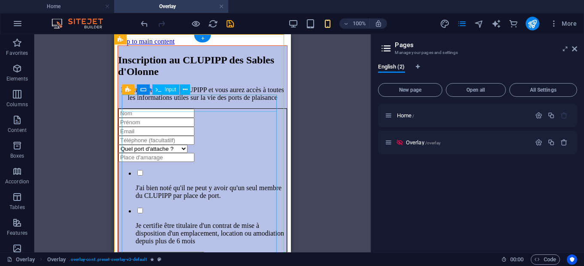
click at [146, 109] on div "Inscription" at bounding box center [202, 113] width 168 height 9
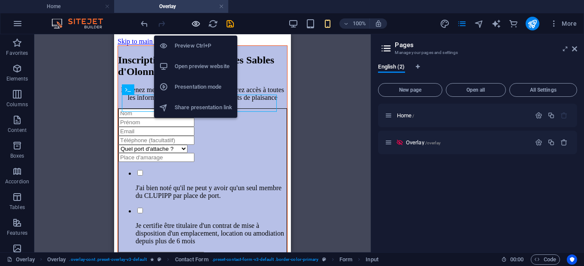
click at [198, 21] on icon "button" at bounding box center [196, 24] width 10 height 10
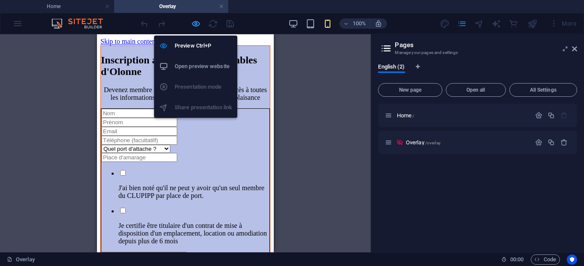
click at [199, 22] on icon "button" at bounding box center [196, 24] width 10 height 10
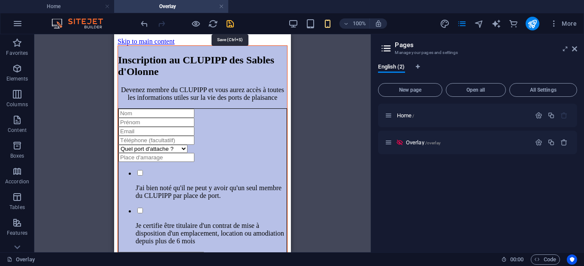
click at [233, 24] on icon "save" at bounding box center [231, 24] width 10 height 10
checkbox input "false"
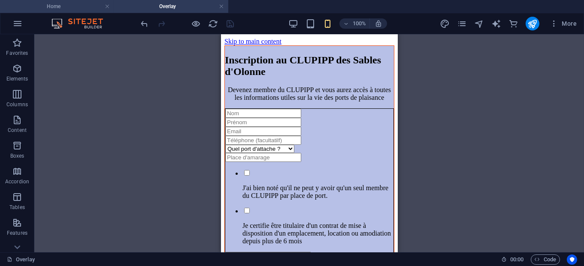
click at [75, 8] on h4 "Home" at bounding box center [57, 6] width 114 height 9
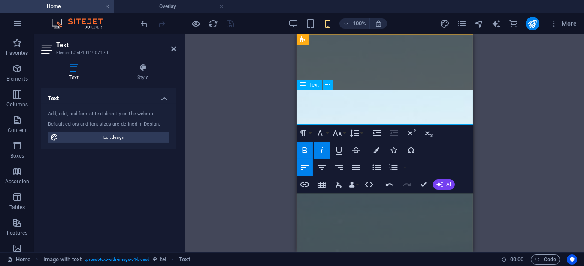
drag, startPoint x: 430, startPoint y: 118, endPoint x: 398, endPoint y: 118, distance: 32.2
click at [345, 133] on button "Font Size" at bounding box center [339, 133] width 16 height 17
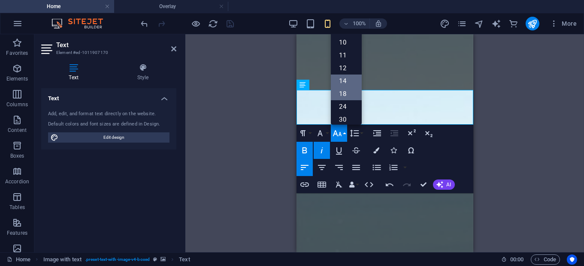
click at [342, 82] on link "14" at bounding box center [346, 81] width 31 height 13
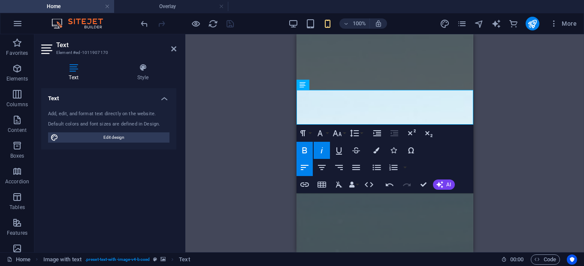
click at [177, 50] on aside "Text Element #ed-1011907170 Text Style Text Add, edit, and format text directly…" at bounding box center [109, 143] width 151 height 218
click at [261, 86] on div "Container H2 Image with text Container Text Text Image with text Menu Bar Menu …" at bounding box center [384, 143] width 399 height 218
click at [169, 48] on h2 "Text" at bounding box center [116, 45] width 120 height 8
click at [176, 49] on icon at bounding box center [173, 48] width 5 height 7
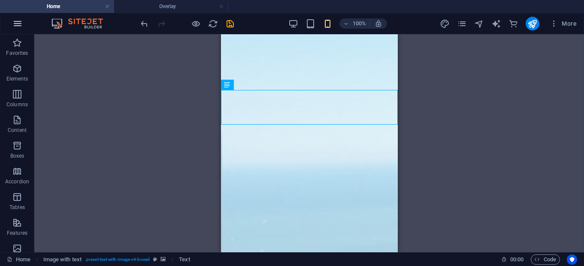
click at [18, 20] on icon "button" at bounding box center [17, 23] width 10 height 10
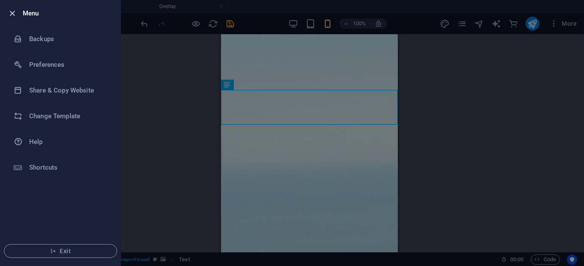
click at [14, 17] on icon "button" at bounding box center [13, 14] width 10 height 10
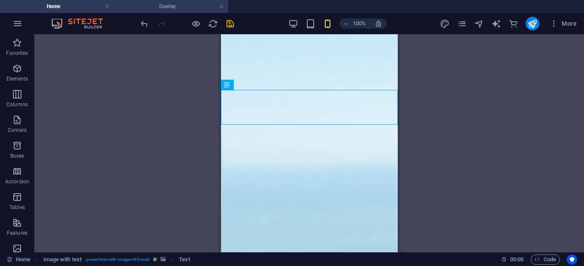
click at [189, 9] on h4 "Overlay" at bounding box center [171, 6] width 114 height 9
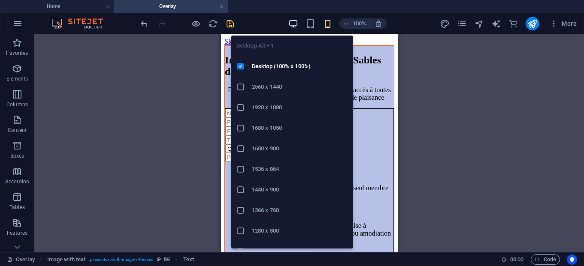
click at [295, 23] on icon "button" at bounding box center [293, 24] width 10 height 10
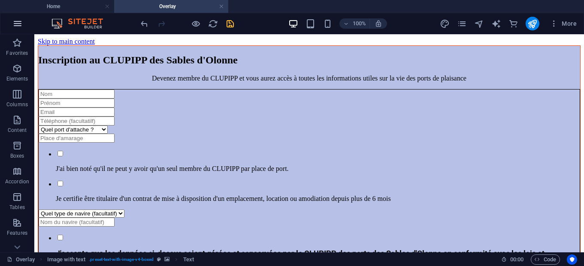
click at [18, 28] on icon "button" at bounding box center [17, 23] width 10 height 10
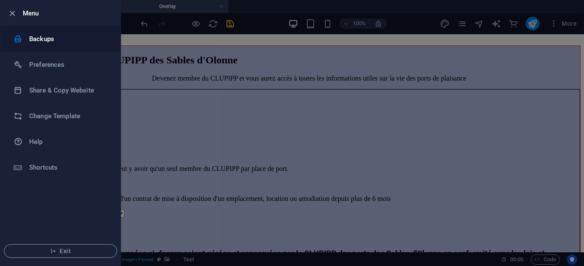
click at [32, 46] on li "Backups" at bounding box center [60, 39] width 120 height 26
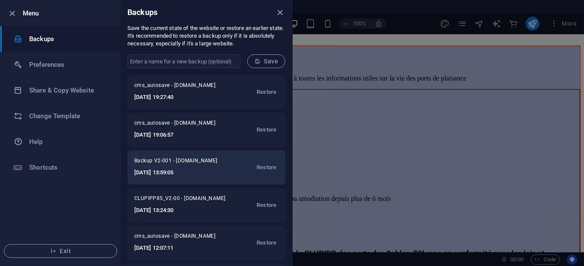
click at [187, 163] on span "Backup V2-001 - [DOMAIN_NAME]" at bounding box center [180, 162] width 93 height 10
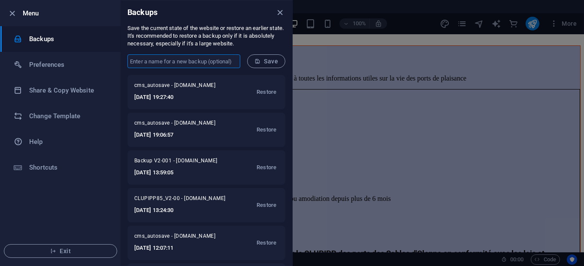
click at [173, 62] on input "text" at bounding box center [183, 61] width 113 height 14
type input "Bckp-V2_002"
click at [275, 63] on span "Save" at bounding box center [266, 61] width 24 height 7
click at [281, 10] on icon "close" at bounding box center [280, 13] width 10 height 10
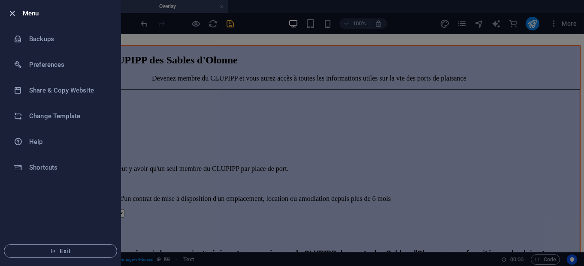
click at [11, 14] on icon "button" at bounding box center [13, 14] width 10 height 10
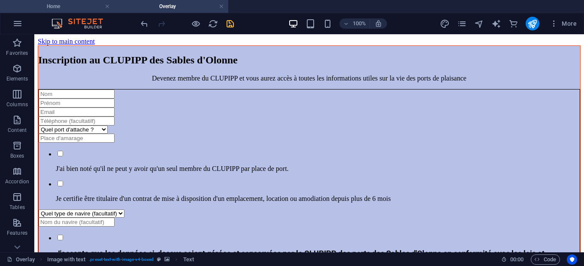
click at [56, 5] on h4 "Home" at bounding box center [57, 6] width 114 height 9
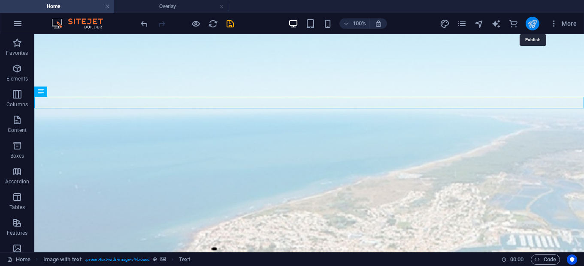
click at [531, 24] on icon "publish" at bounding box center [532, 24] width 10 height 10
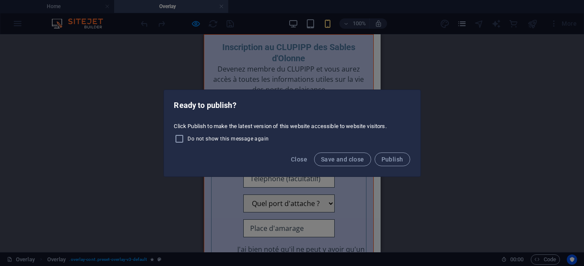
click at [339, 158] on span "Save and close" at bounding box center [342, 159] width 43 height 7
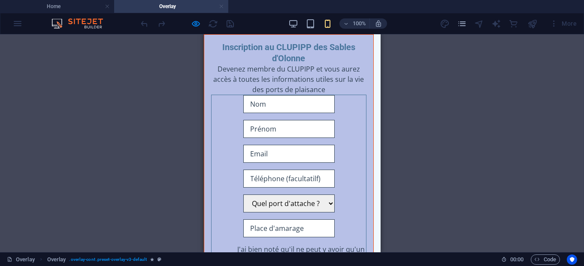
click at [221, 7] on link at bounding box center [221, 7] width 5 height 8
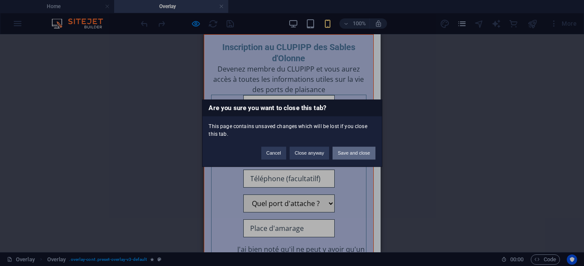
click at [350, 153] on button "Save and close" at bounding box center [354, 153] width 42 height 13
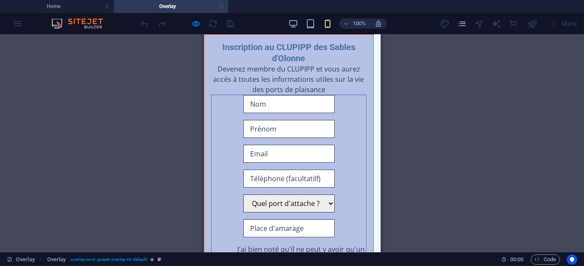
click at [220, 8] on link at bounding box center [221, 7] width 5 height 8
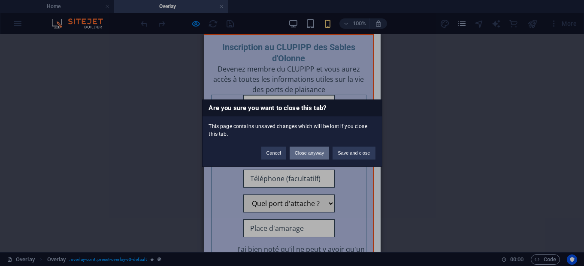
click at [313, 155] on button "Close anyway" at bounding box center [309, 153] width 39 height 13
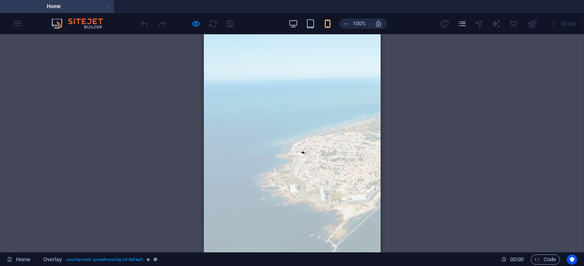
click at [110, 8] on link at bounding box center [107, 7] width 5 height 8
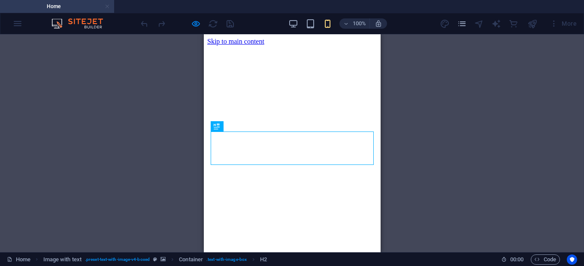
click at [109, 9] on link at bounding box center [107, 7] width 5 height 8
